Goal: Task Accomplishment & Management: Use online tool/utility

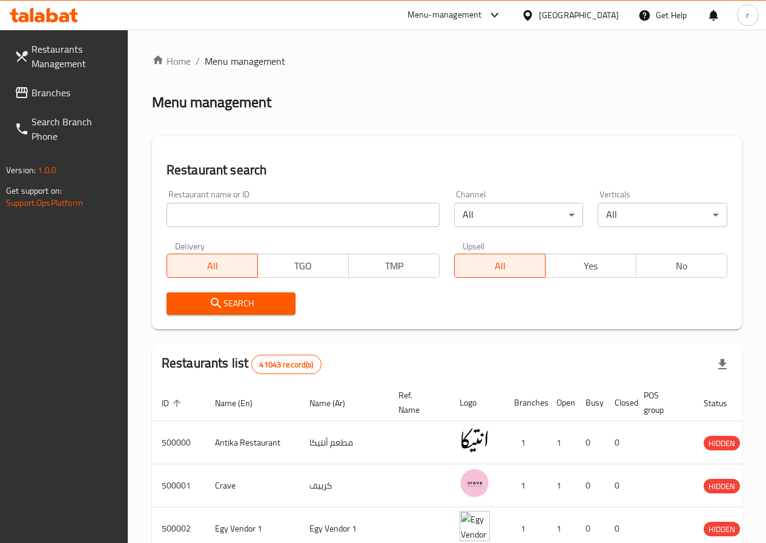
click at [598, 15] on div "Egypt" at bounding box center [579, 14] width 80 height 13
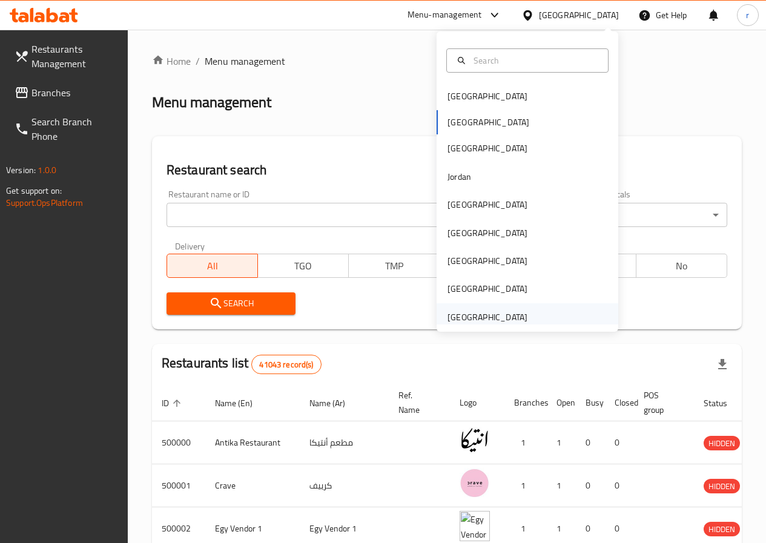
click at [542, 314] on div "[GEOGRAPHIC_DATA]" at bounding box center [527, 317] width 182 height 28
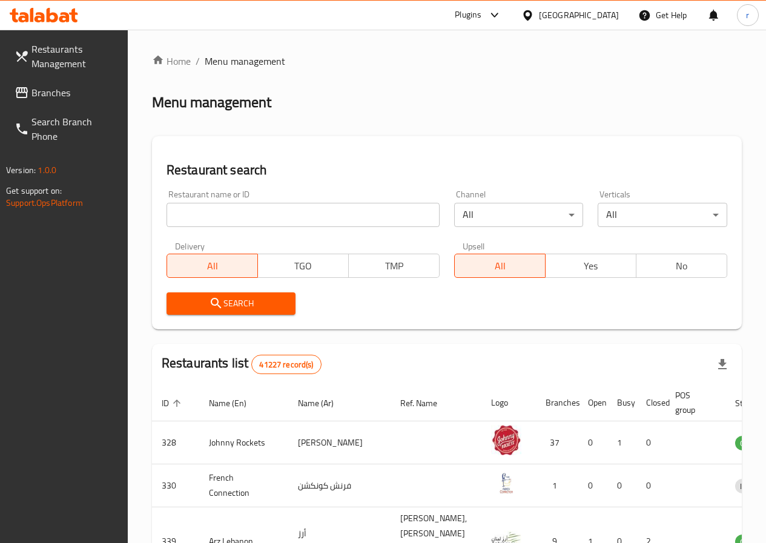
click at [64, 95] on span "Branches" at bounding box center [74, 92] width 87 height 15
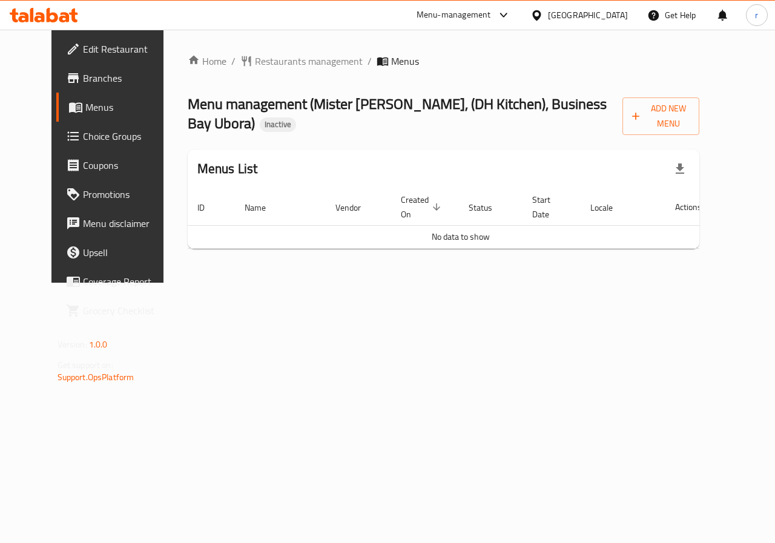
click at [83, 49] on span "Edit Restaurant" at bounding box center [127, 49] width 88 height 15
click at [255, 67] on span "Restaurants management" at bounding box center [309, 61] width 108 height 15
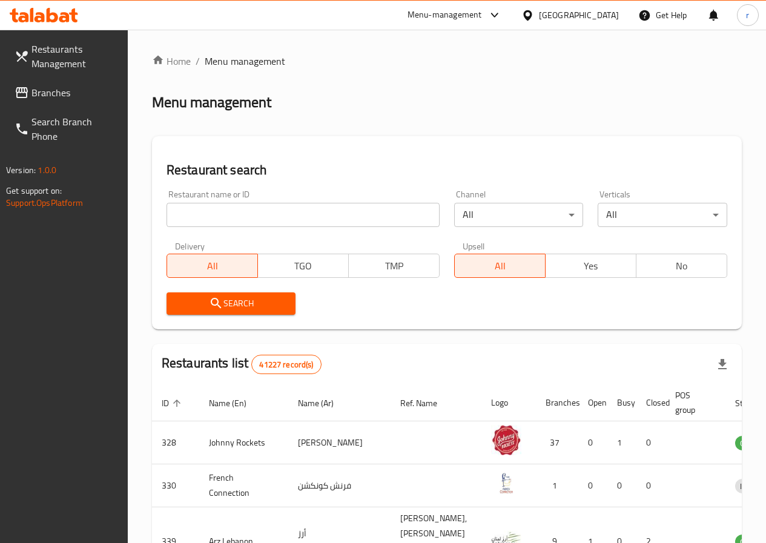
click at [91, 90] on span "Branches" at bounding box center [74, 92] width 87 height 15
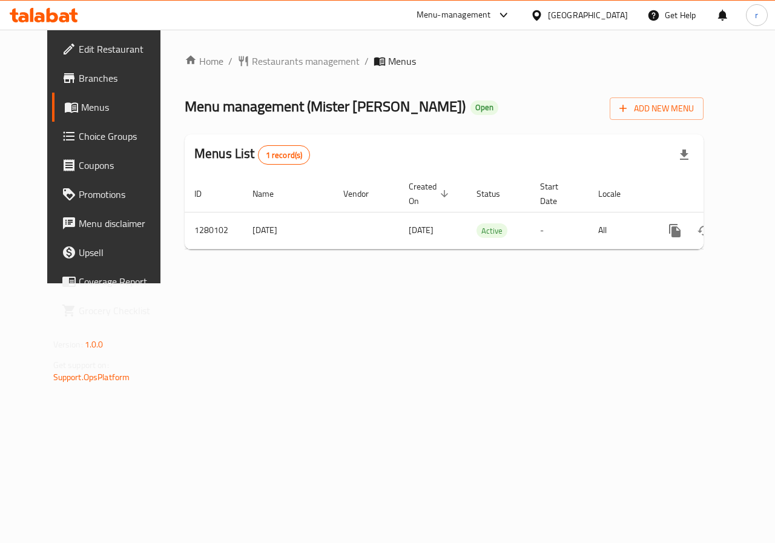
scroll to position [0, 4]
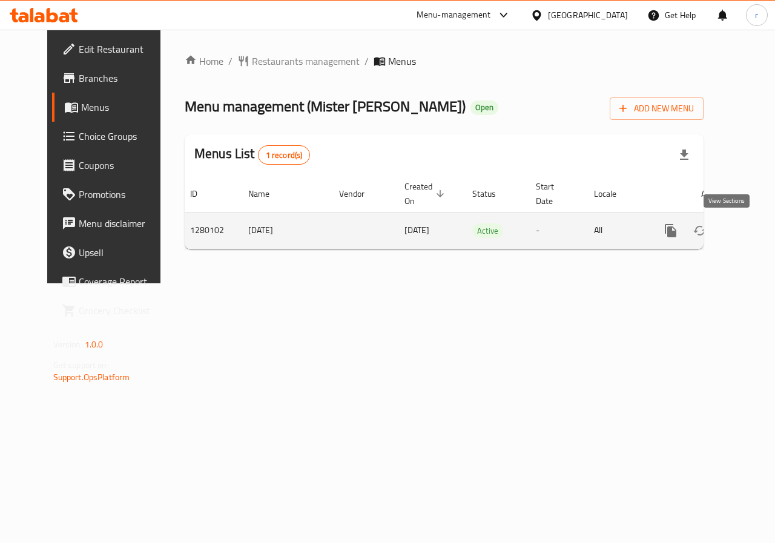
click at [751, 236] on icon "enhanced table" at bounding box center [758, 230] width 15 height 15
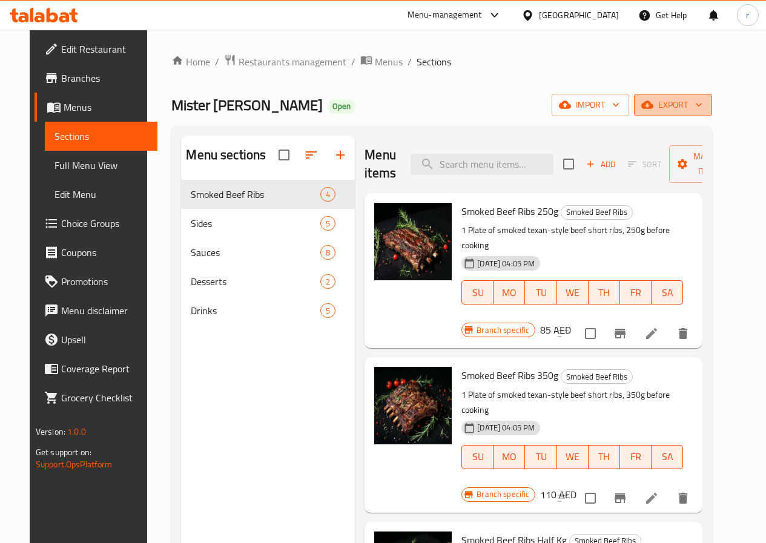
click at [688, 110] on span "export" at bounding box center [672, 104] width 59 height 15
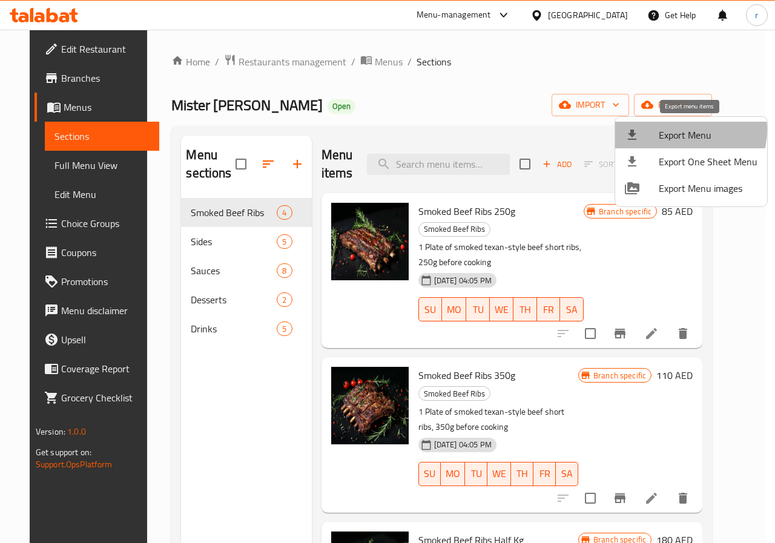
click at [681, 130] on span "Export Menu" at bounding box center [708, 135] width 99 height 15
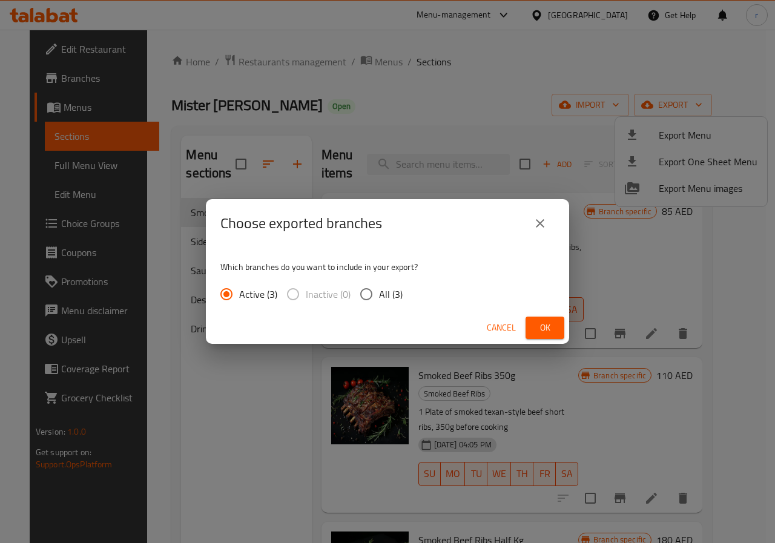
click at [361, 298] on input "All (3)" at bounding box center [365, 293] width 25 height 25
radio input "true"
click at [547, 327] on span "Ok" at bounding box center [544, 327] width 19 height 15
